Goal: Task Accomplishment & Management: Manage account settings

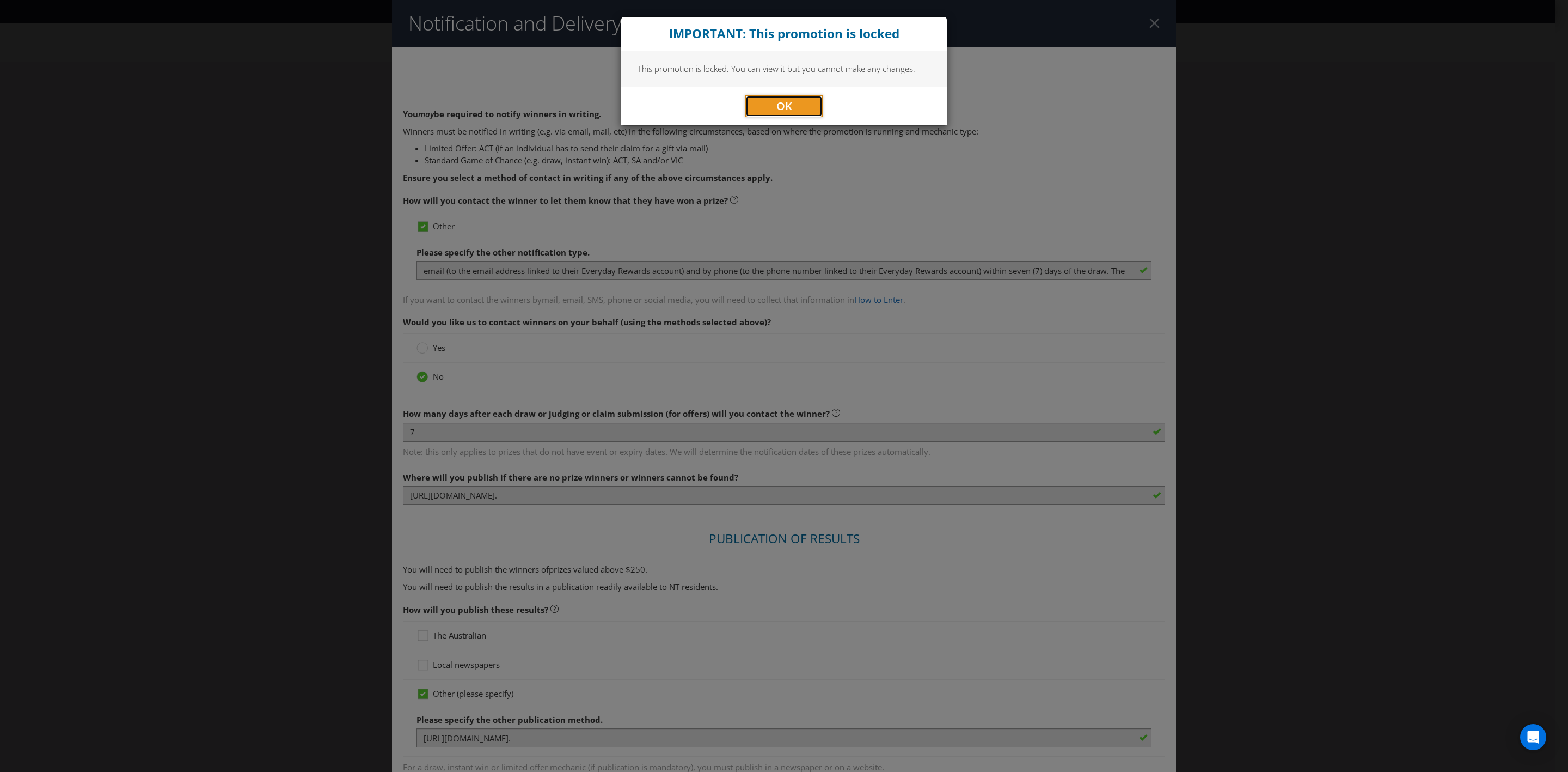
click at [783, 104] on span "OK" at bounding box center [784, 106] width 16 height 15
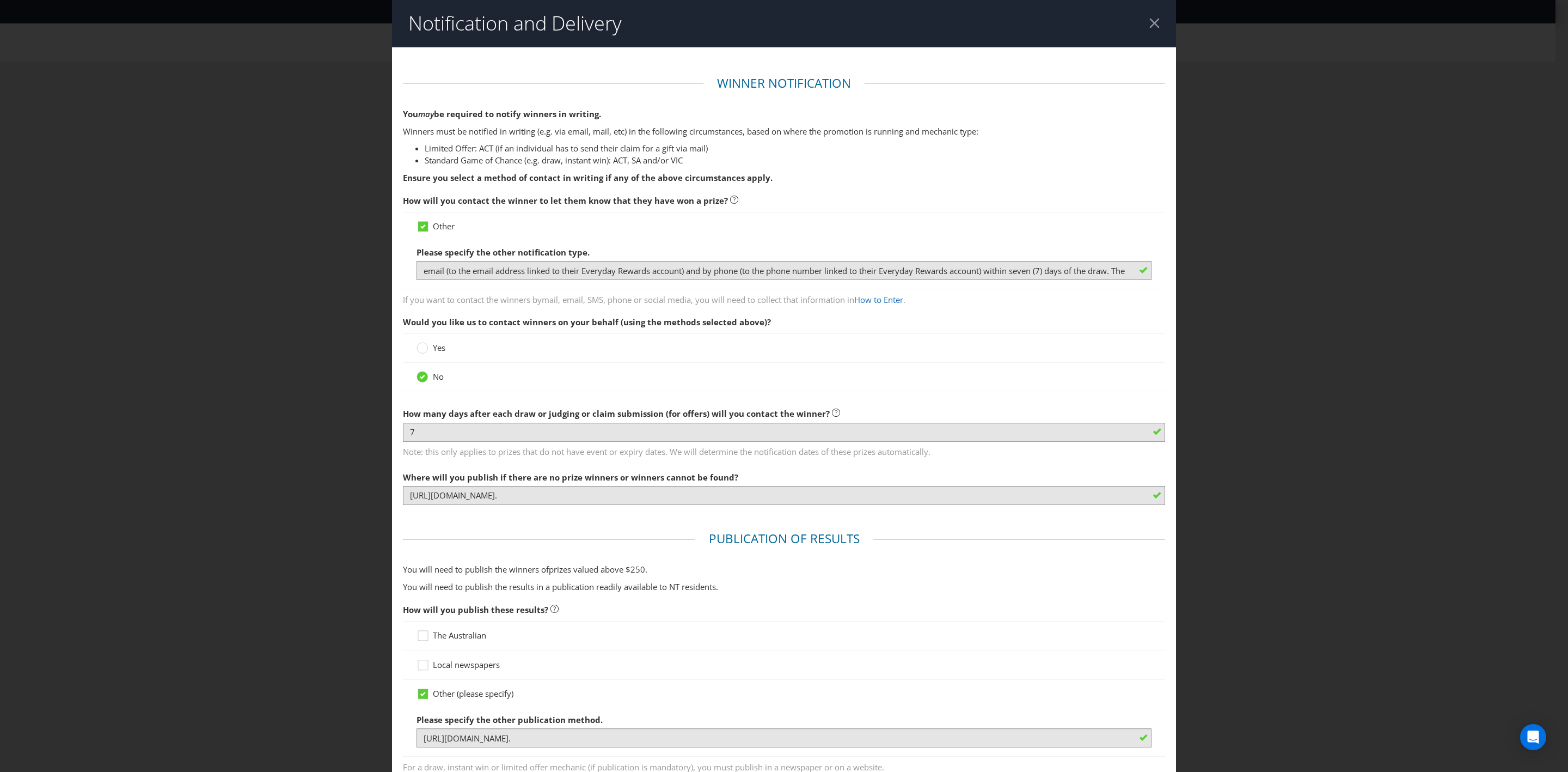
click at [1150, 21] on div at bounding box center [1155, 23] width 11 height 11
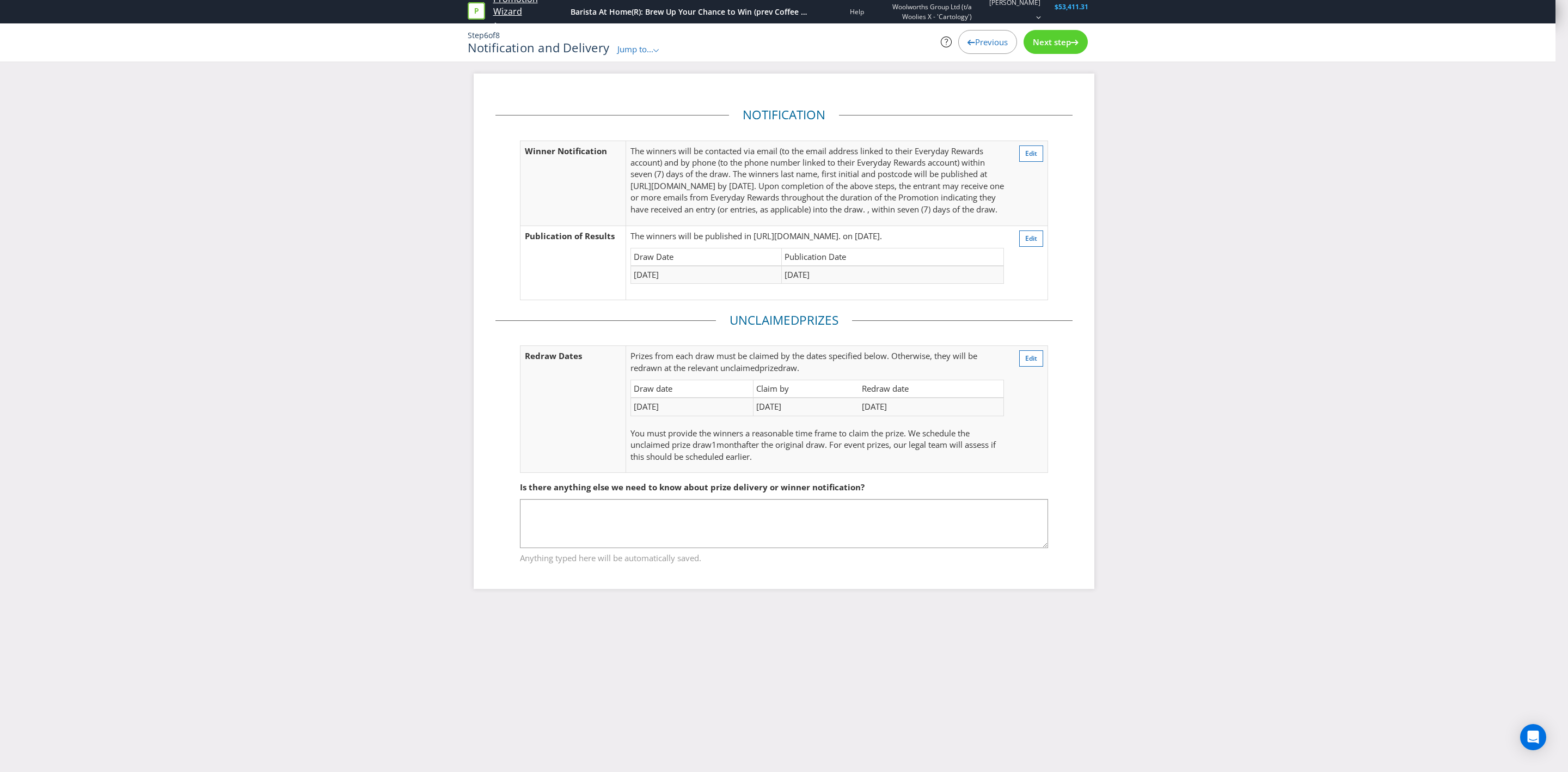
click at [505, 5] on link "Promotion Wizard" at bounding box center [529, 5] width 72 height 25
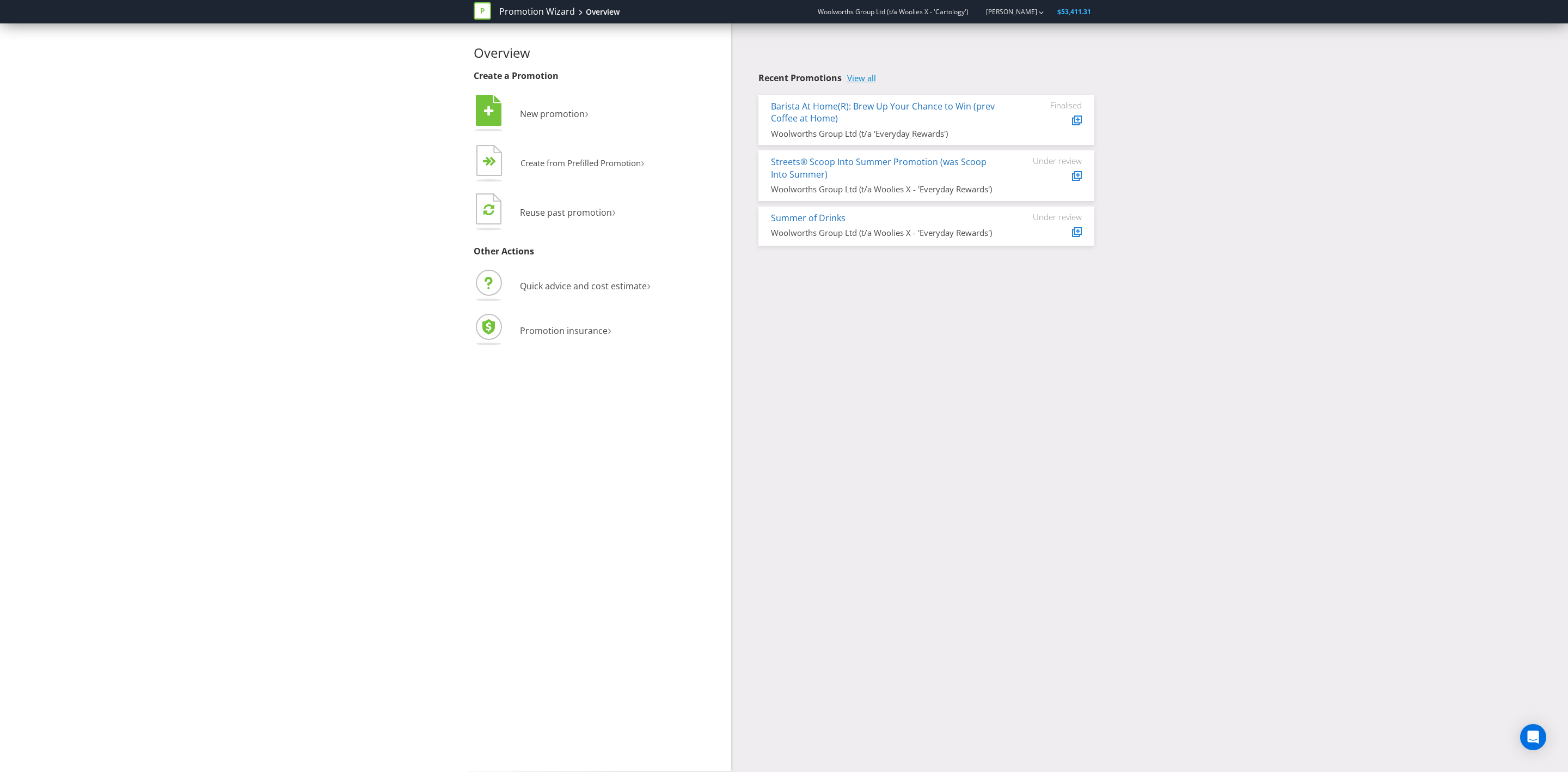
click at [860, 78] on link "View all" at bounding box center [861, 78] width 29 height 9
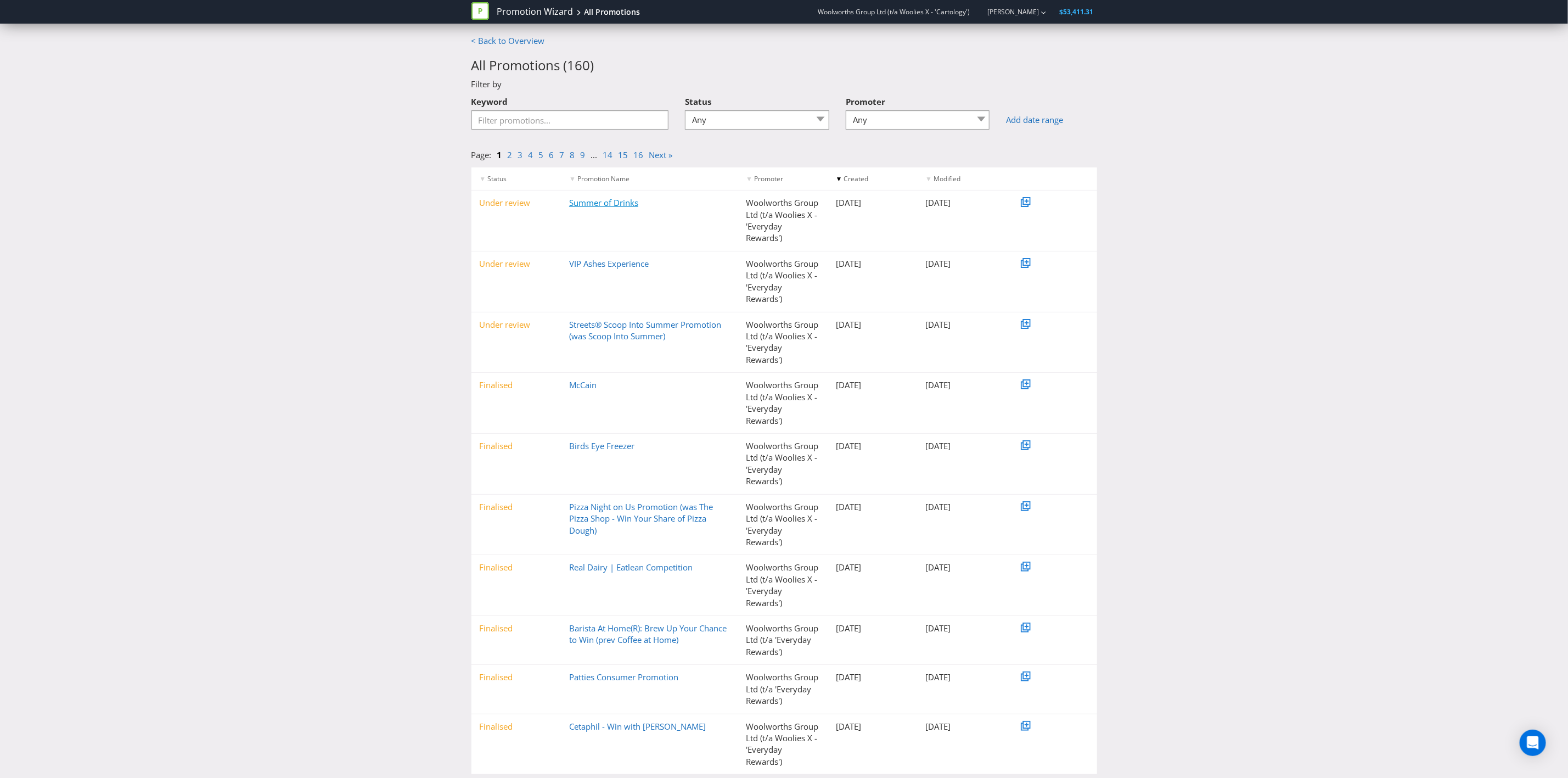
click at [611, 197] on link "Summer of Drinks" at bounding box center [603, 202] width 69 height 11
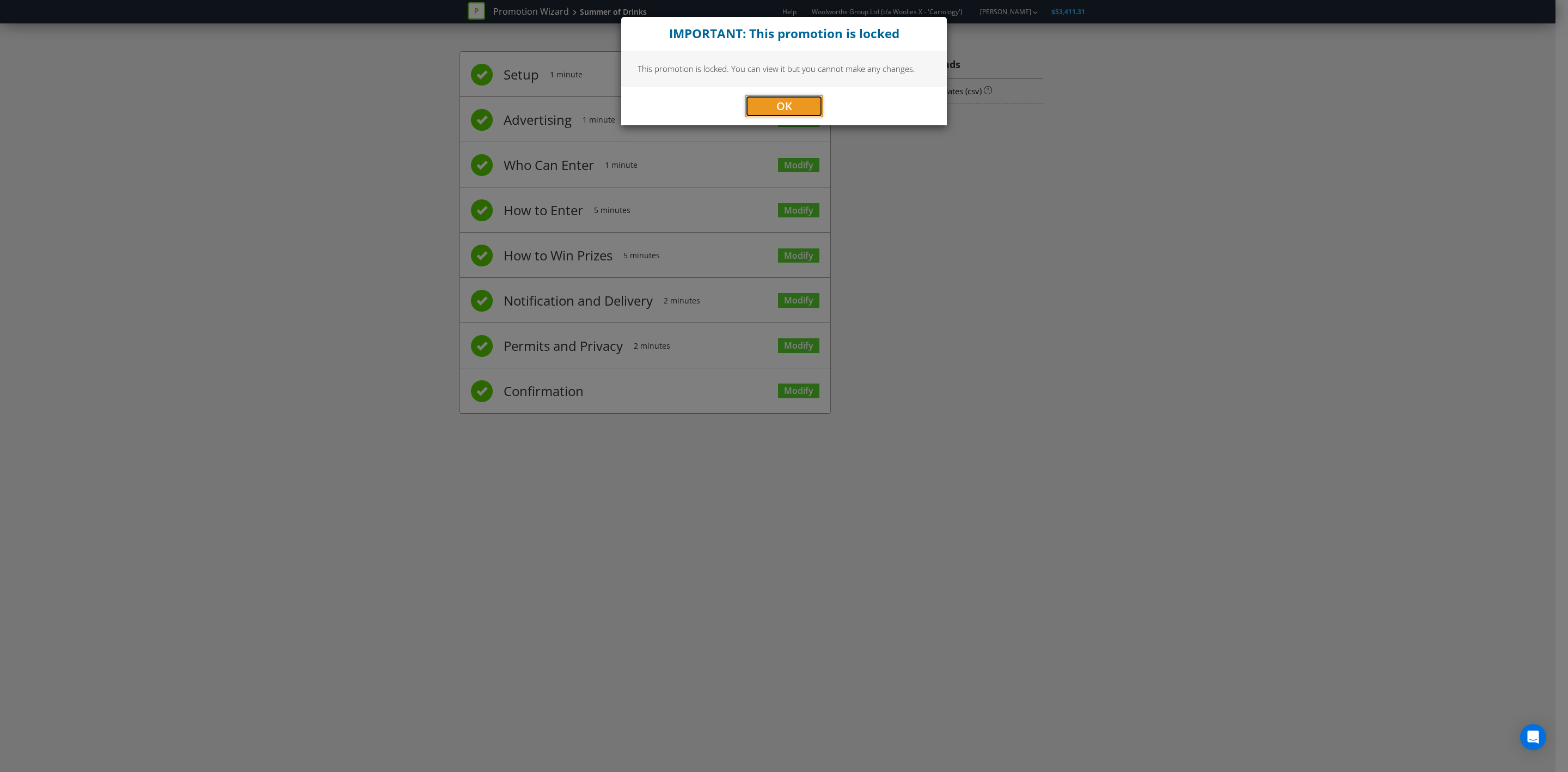
click at [800, 105] on button "OK" at bounding box center [784, 106] width 77 height 22
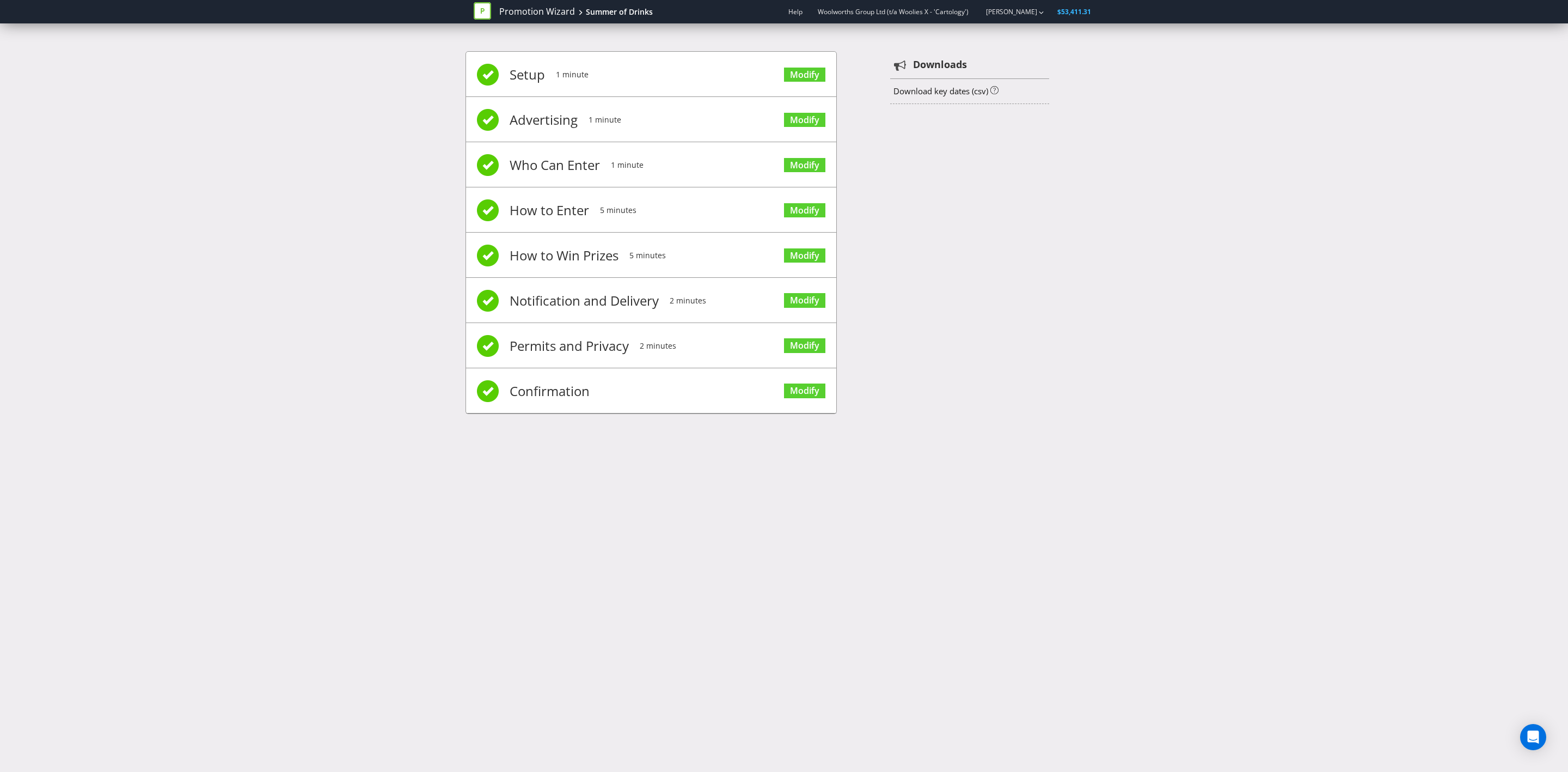
click at [651, 68] on li "Setup 1 minute Modify" at bounding box center [652, 74] width 371 height 45
click at [806, 387] on link "Modify" at bounding box center [805, 391] width 41 height 15
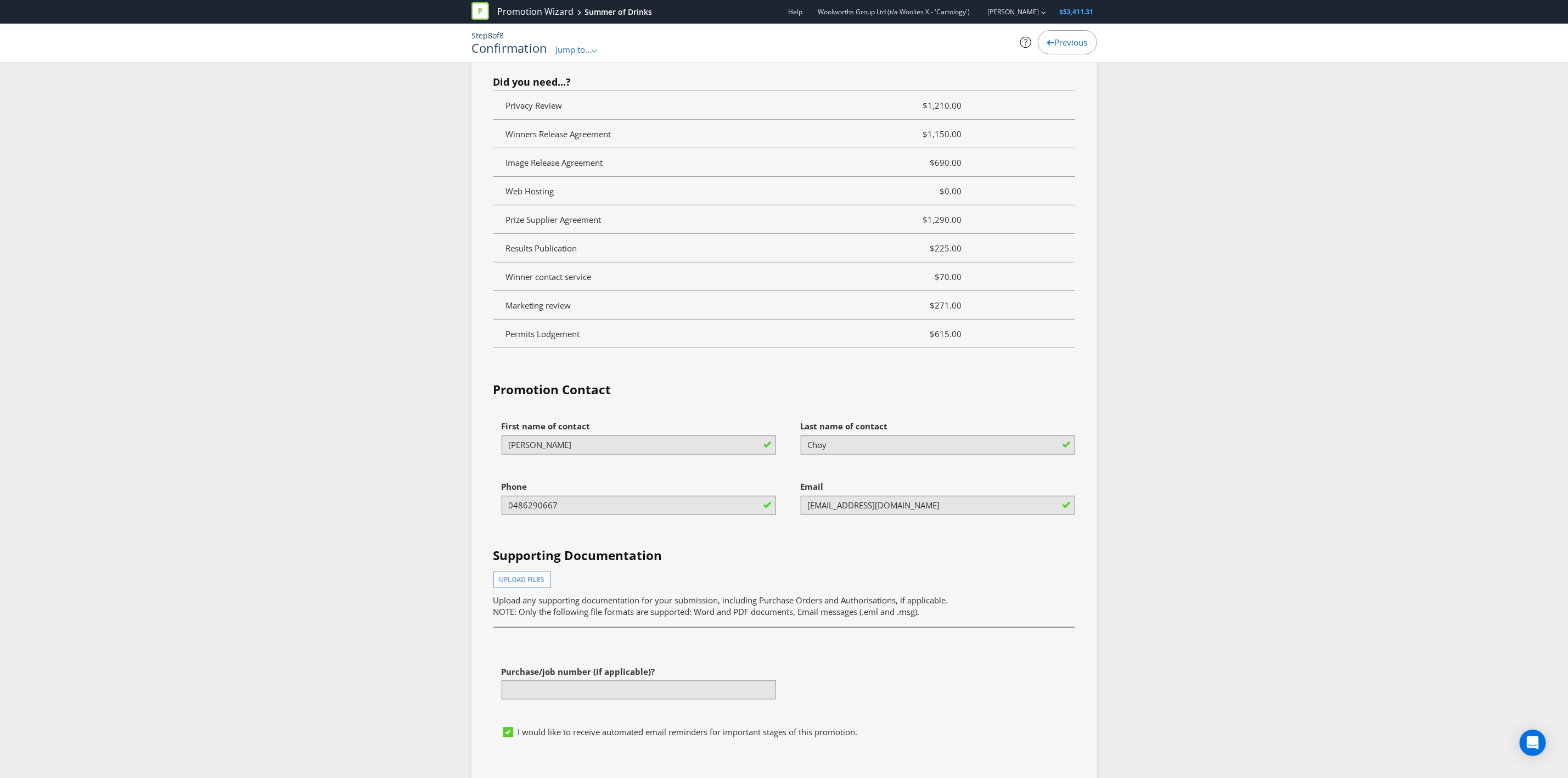
scroll to position [3668, 0]
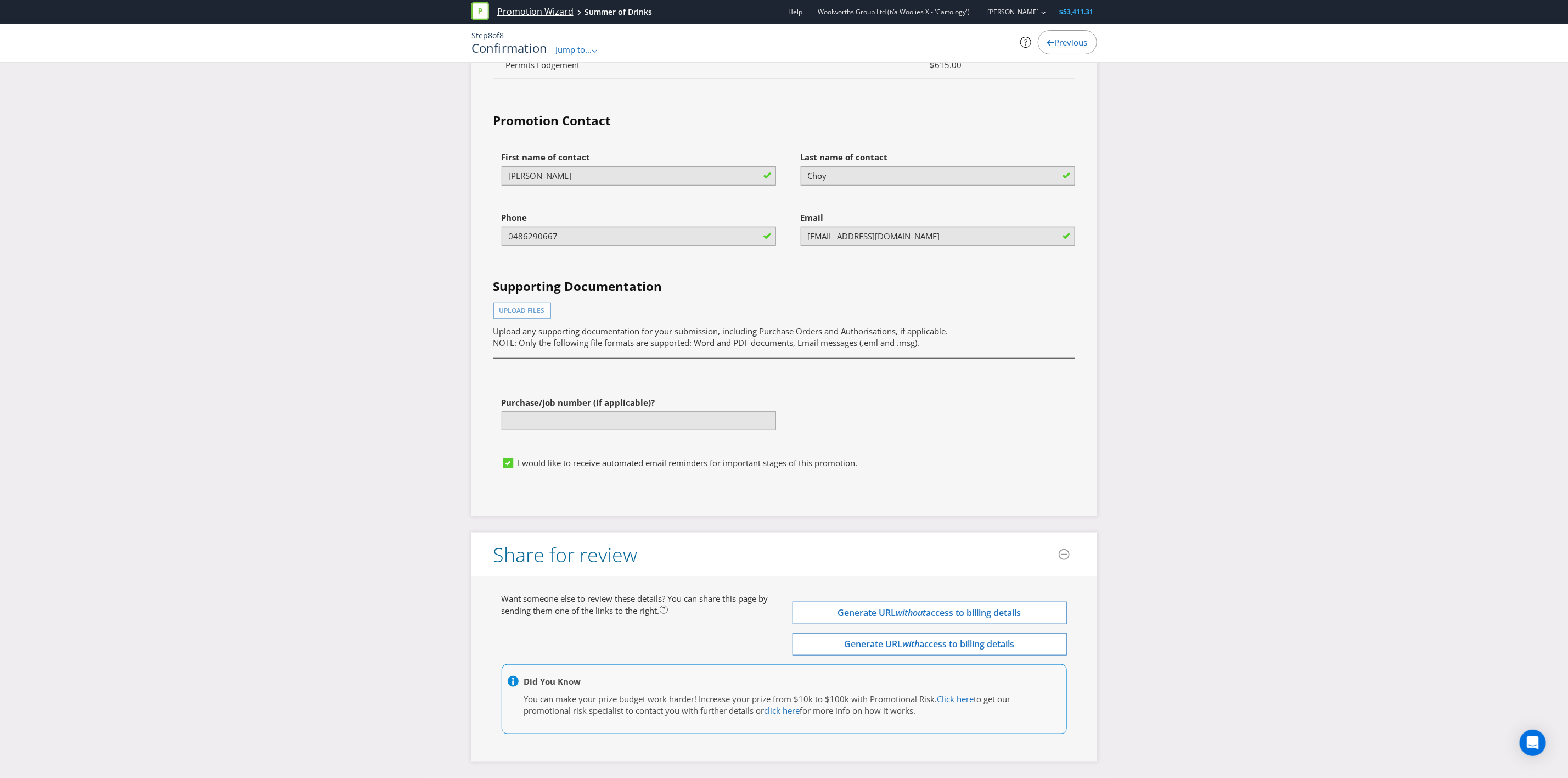
click at [529, 9] on link "Promotion Wizard" at bounding box center [536, 11] width 76 height 13
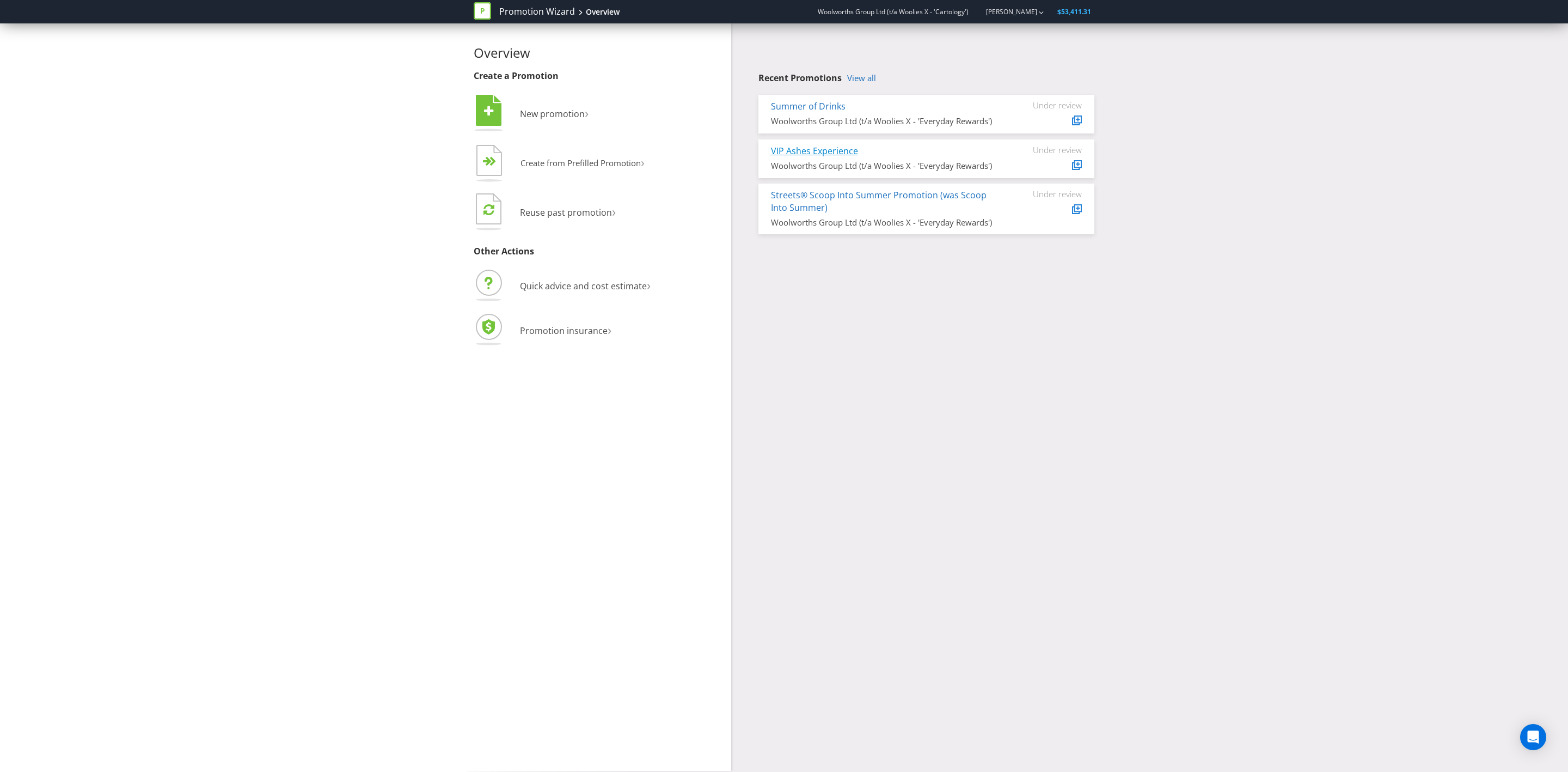
click at [841, 147] on link "VIP Ashes Experience" at bounding box center [814, 151] width 87 height 12
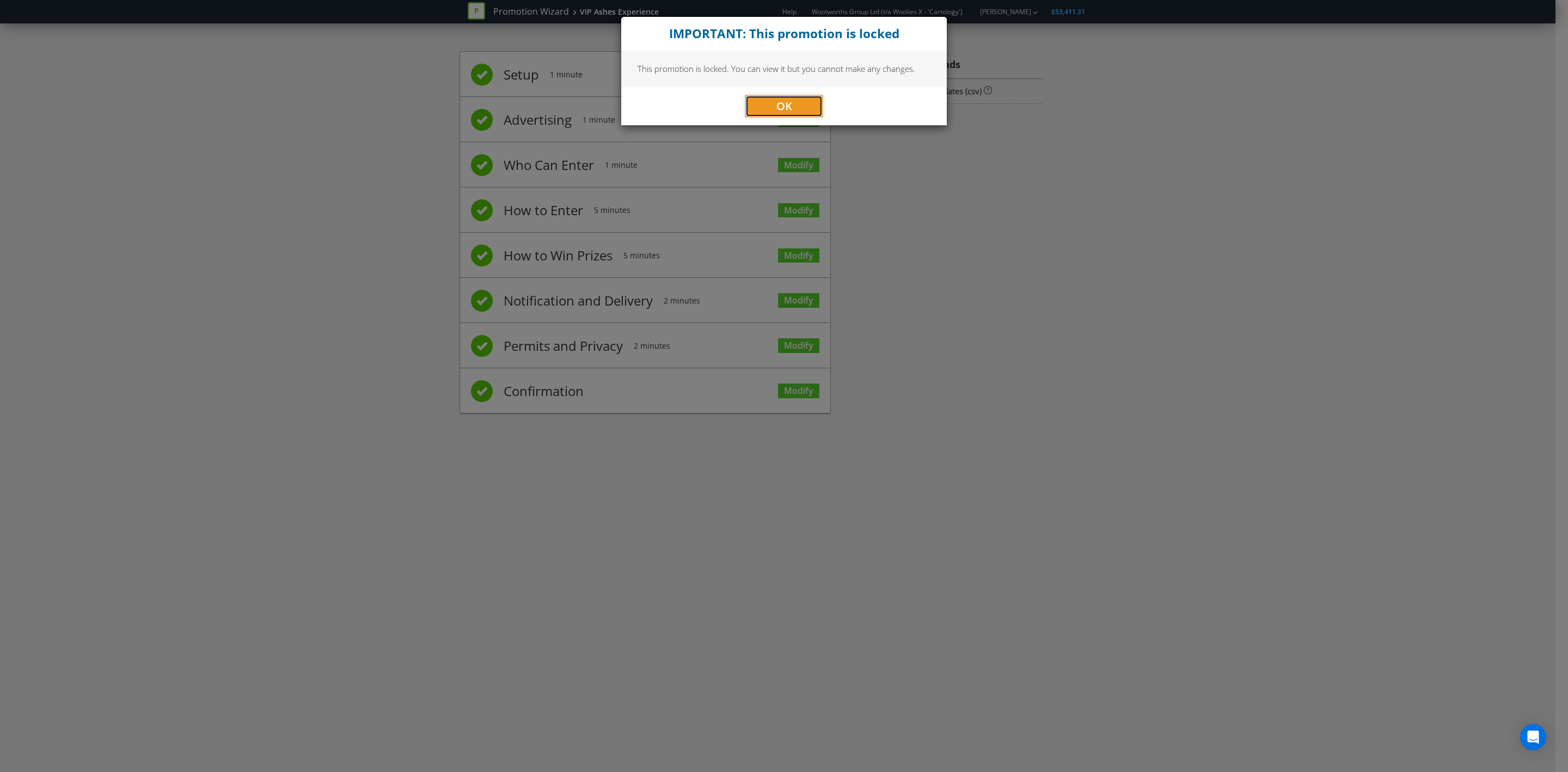
click at [786, 110] on span "OK" at bounding box center [784, 106] width 16 height 15
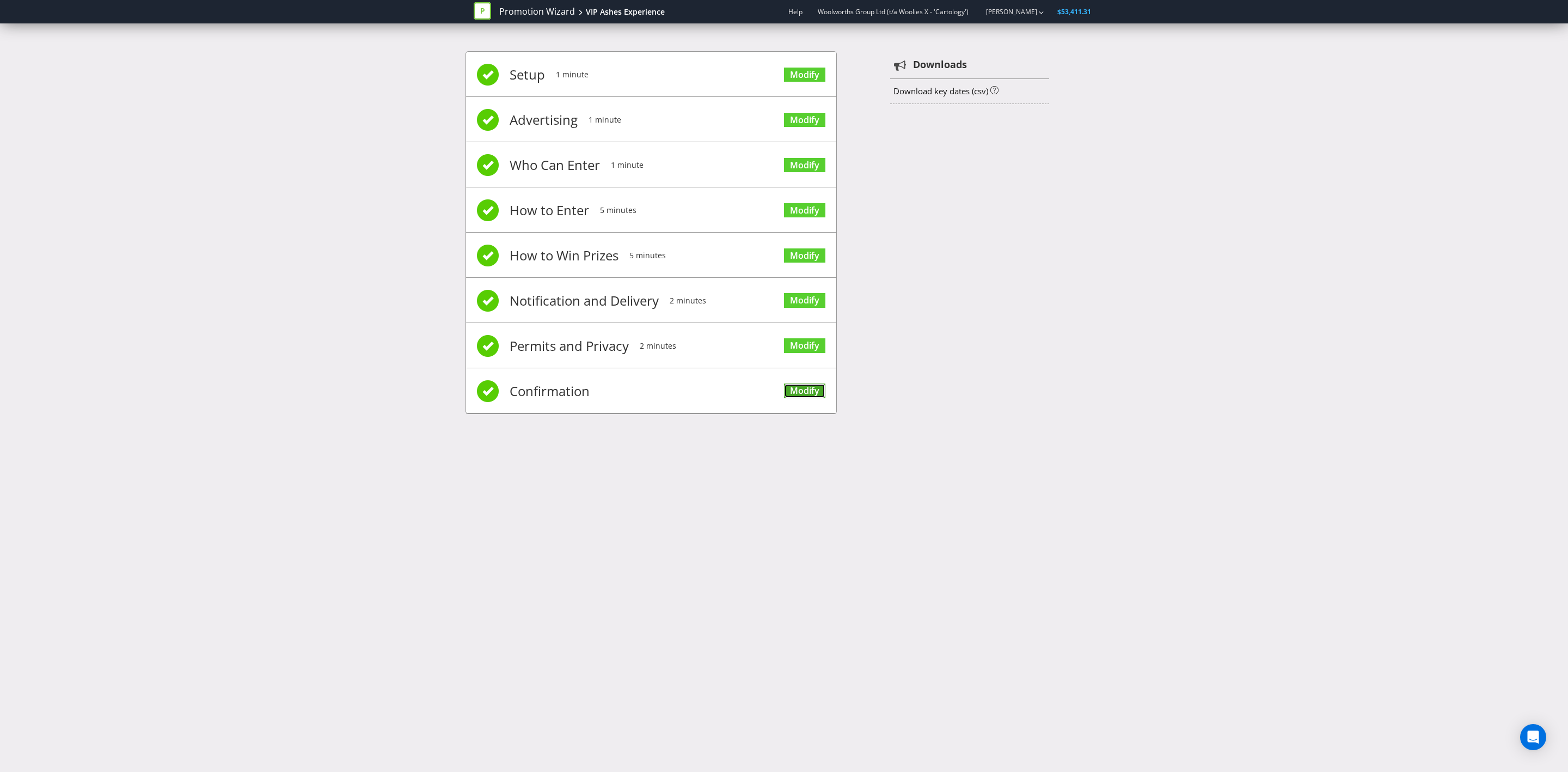
click at [808, 385] on link "Modify" at bounding box center [805, 391] width 41 height 15
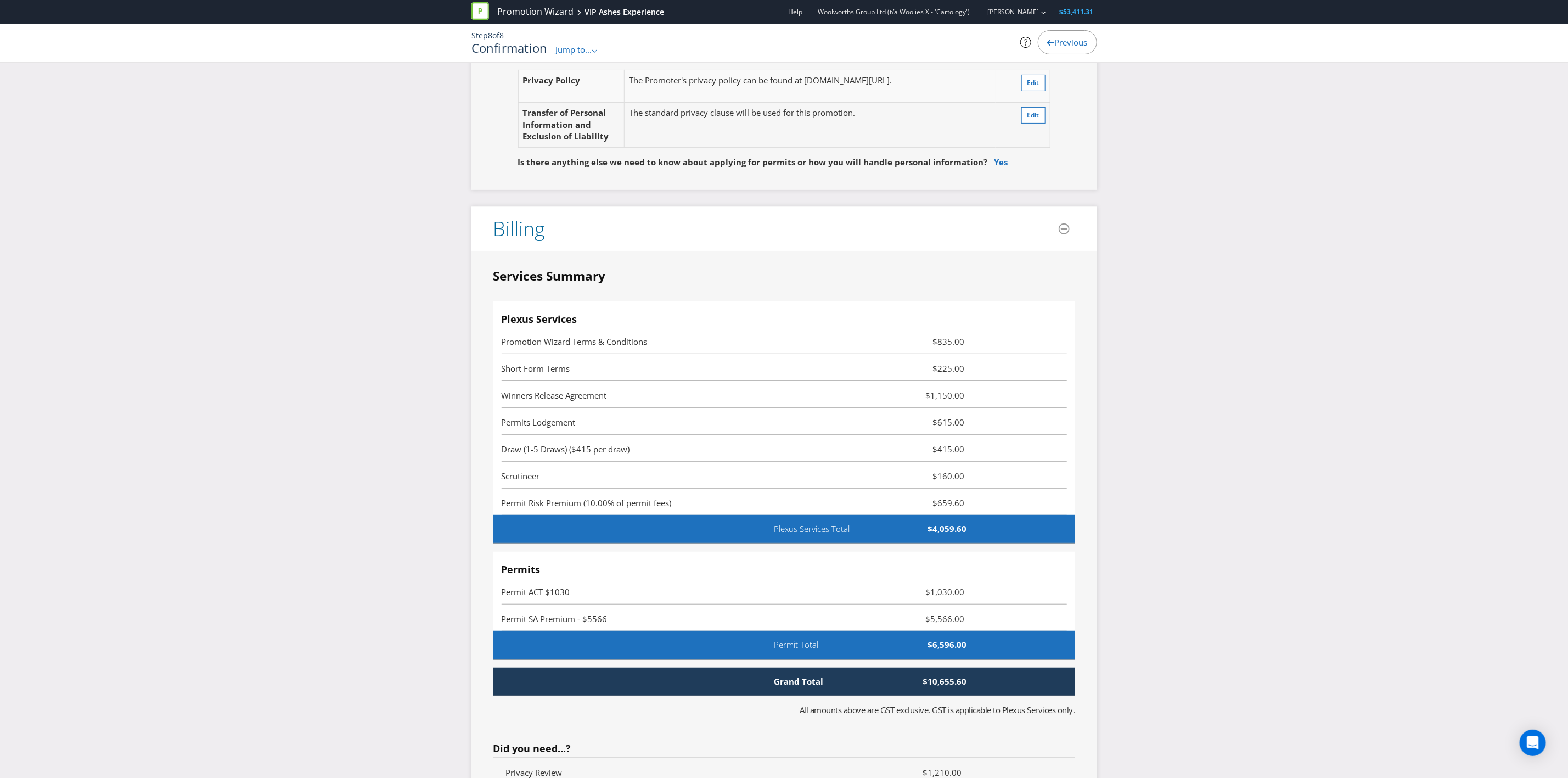
scroll to position [3428, 0]
